Goal: Information Seeking & Learning: Compare options

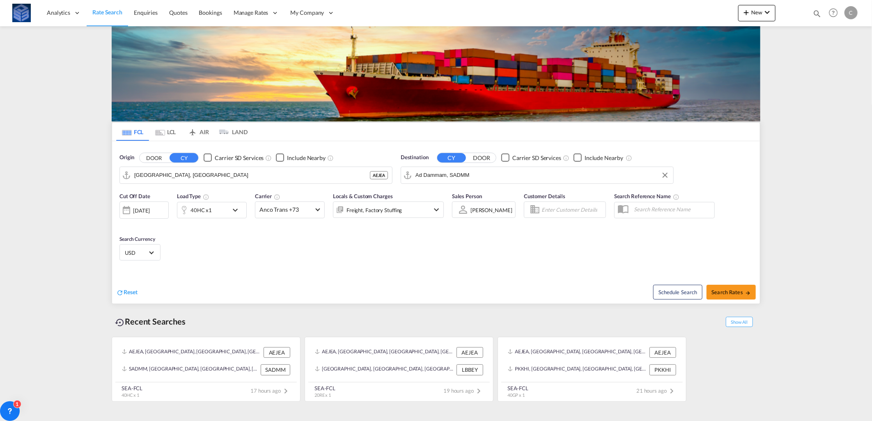
click at [528, 181] on md-autocomplete-wrap "Ad Dammam, SADMM" at bounding box center [542, 177] width 254 height 16
click at [521, 172] on input "Ad Dammam, SADMM" at bounding box center [542, 175] width 254 height 12
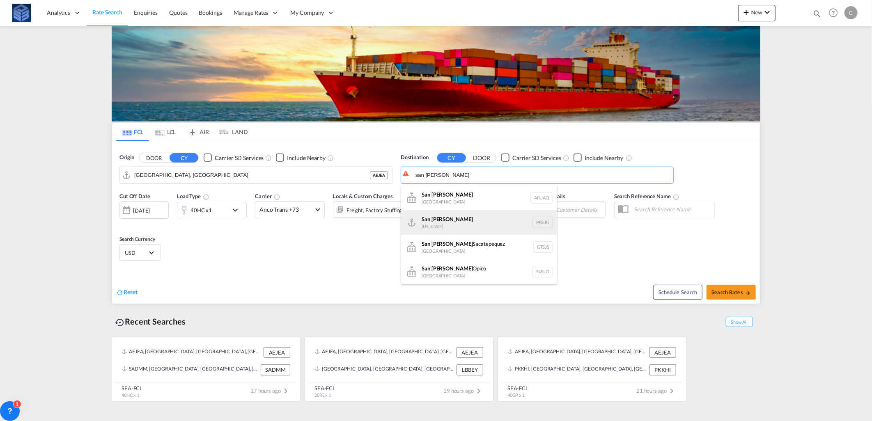
click at [473, 218] on div "[GEOGRAPHIC_DATA][PERSON_NAME][US_STATE] PRSJU" at bounding box center [479, 222] width 156 height 25
type input "[GEOGRAPHIC_DATA][PERSON_NAME], [GEOGRAPHIC_DATA]"
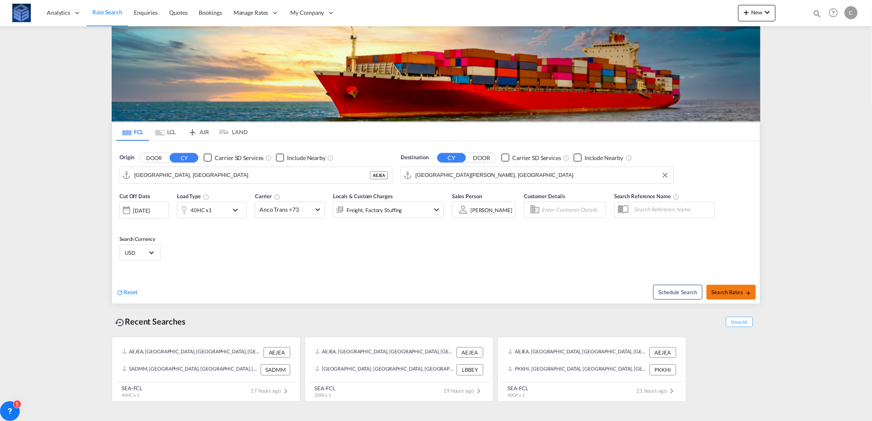
click at [724, 290] on span "Search Rates" at bounding box center [730, 292] width 39 height 7
type input "AEJEA to PRSJU / [DATE]"
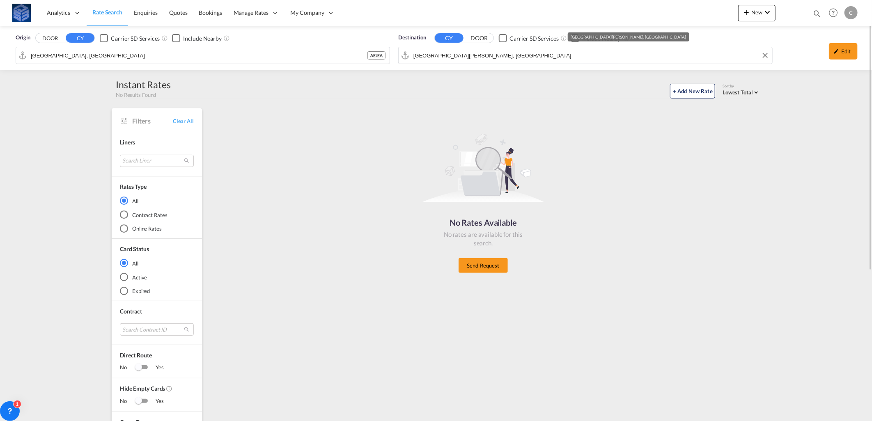
click at [472, 59] on div "Origin DOOR CY Carrier SD Services Include Nearby [GEOGRAPHIC_DATA], AEJEA AEJE…" at bounding box center [436, 48] width 872 height 44
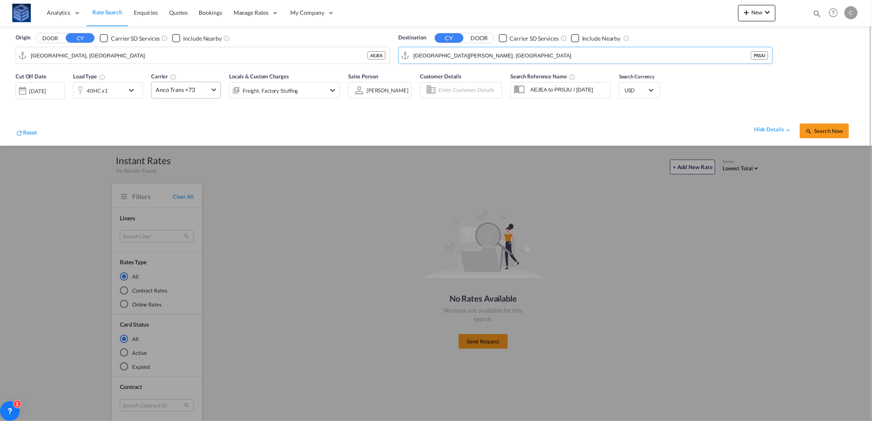
click at [174, 85] on md-select-value "Anco Trans +73" at bounding box center [185, 90] width 69 height 16
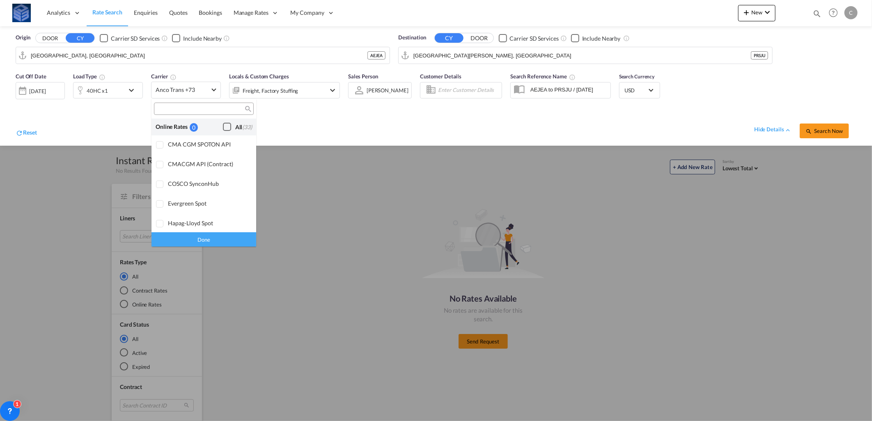
click at [235, 124] on div "All (33)" at bounding box center [243, 127] width 17 height 8
click at [220, 233] on div "Done" at bounding box center [203, 239] width 105 height 14
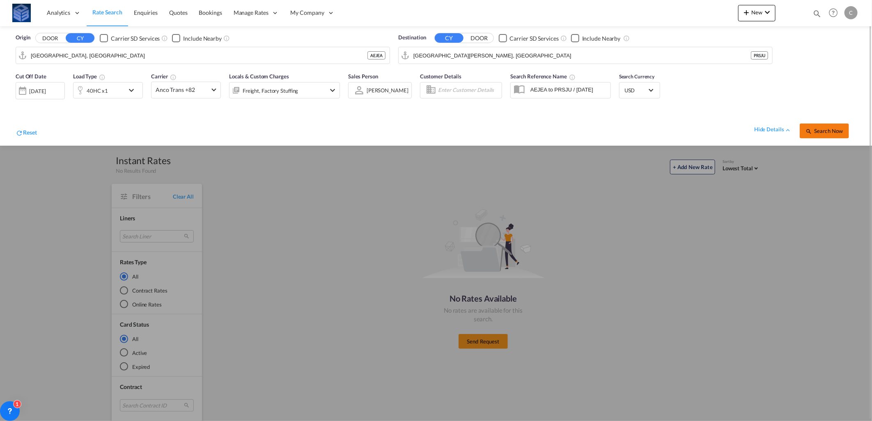
click at [823, 127] on button "Search Now" at bounding box center [824, 131] width 49 height 15
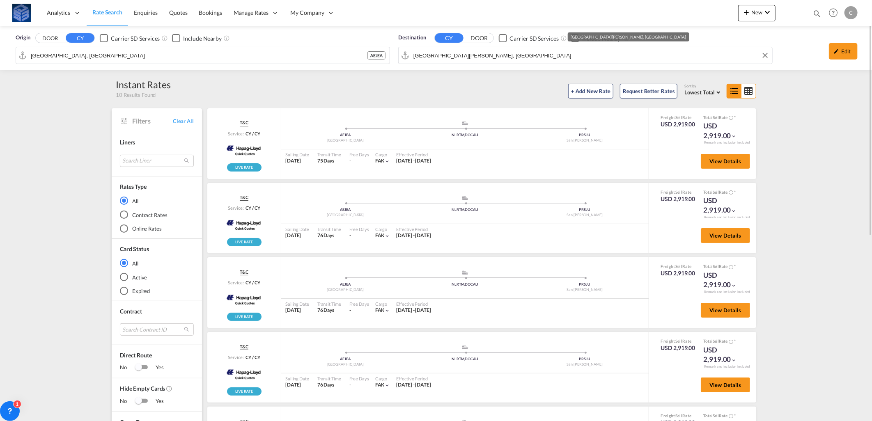
click at [494, 55] on input "[GEOGRAPHIC_DATA][PERSON_NAME], [GEOGRAPHIC_DATA]" at bounding box center [590, 55] width 355 height 12
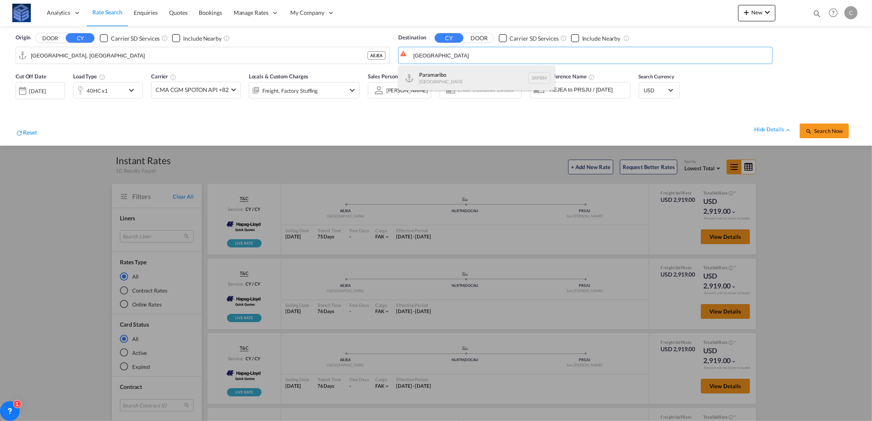
click at [480, 71] on div "Paramaribo [GEOGRAPHIC_DATA] SRPBM" at bounding box center [477, 78] width 156 height 25
type input "Paramaribo, SRPBM"
click at [125, 96] on div "40HC x1" at bounding box center [108, 90] width 70 height 16
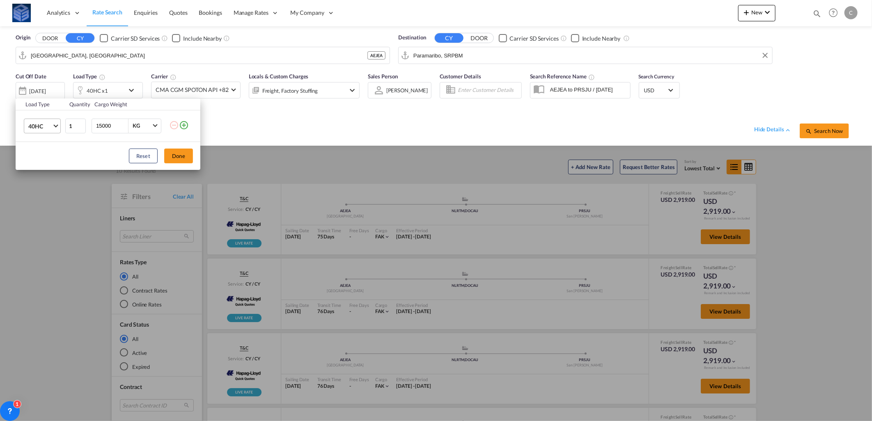
click at [55, 126] on span "Choose: \a40HC" at bounding box center [55, 125] width 5 height 5
click at [43, 92] on md-option "20GP" at bounding box center [50, 87] width 56 height 20
click at [173, 154] on button "Done" at bounding box center [178, 156] width 29 height 15
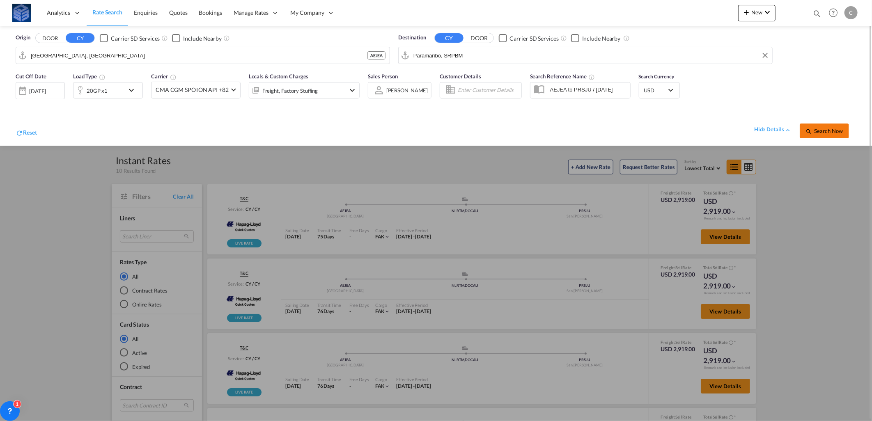
click at [810, 133] on md-icon "icon-magnify" at bounding box center [808, 131] width 7 height 7
